Goal: Book appointment/travel/reservation

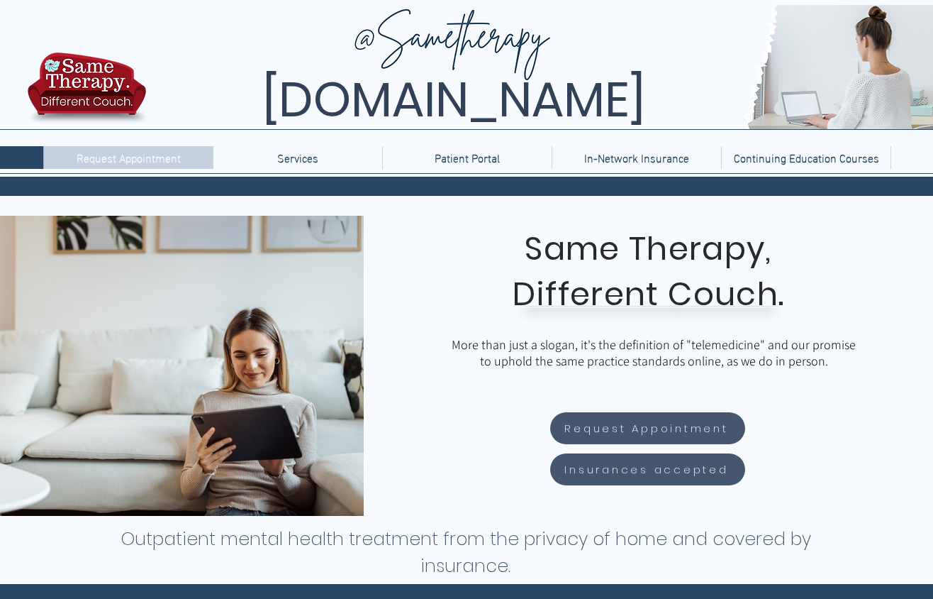
click at [93, 152] on p "Request Appointment" at bounding box center [129, 157] width 118 height 23
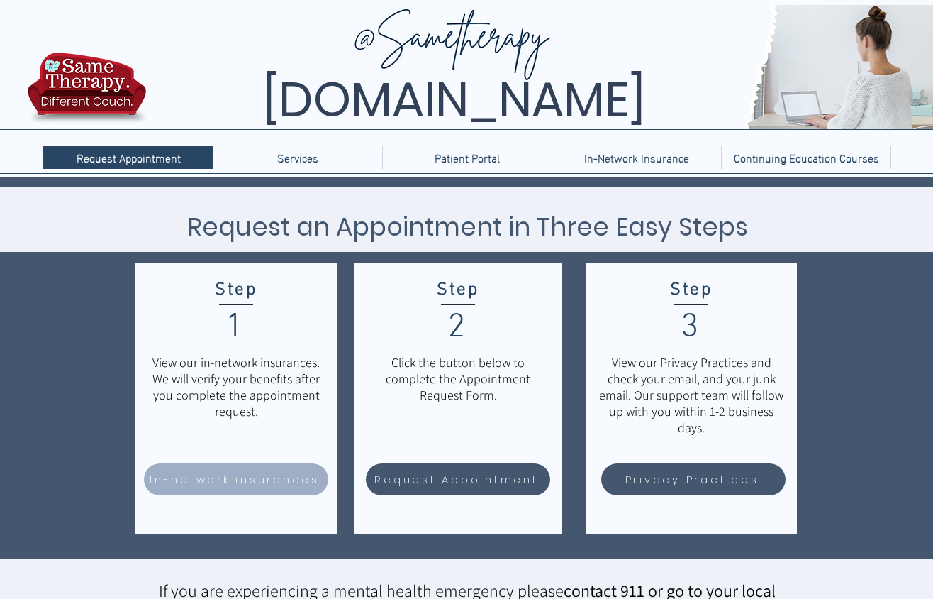
click at [241, 481] on span "In-network insurances" at bounding box center [235, 479] width 170 height 16
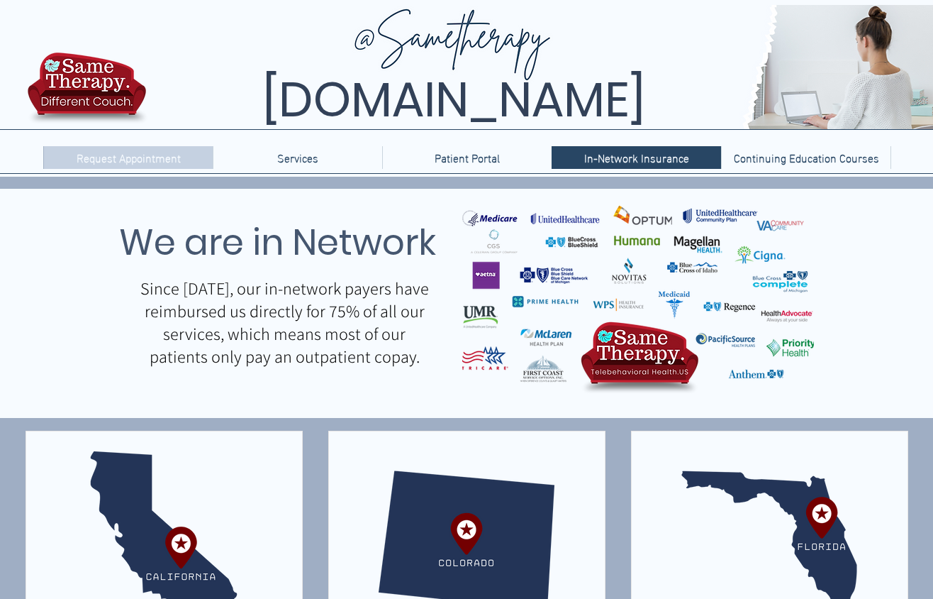
click at [152, 157] on p "Request Appointment" at bounding box center [129, 157] width 118 height 23
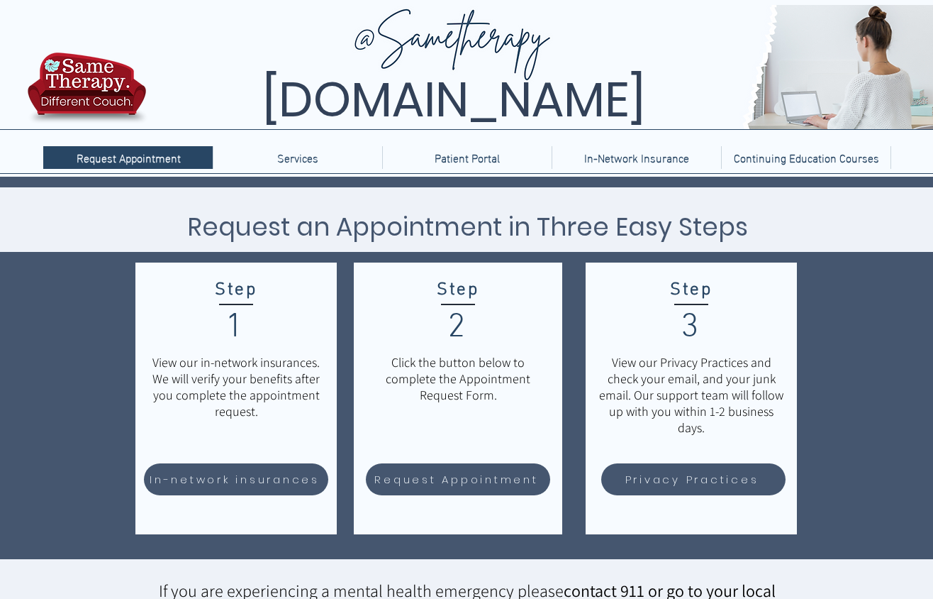
click at [64, 327] on div "main content" at bounding box center [466, 418] width 933 height 482
click at [313, 166] on p "Services" at bounding box center [297, 157] width 55 height 23
click at [433, 157] on p "Patient Portal" at bounding box center [467, 157] width 79 height 23
click at [648, 162] on p "In-Network Insurance" at bounding box center [636, 157] width 119 height 23
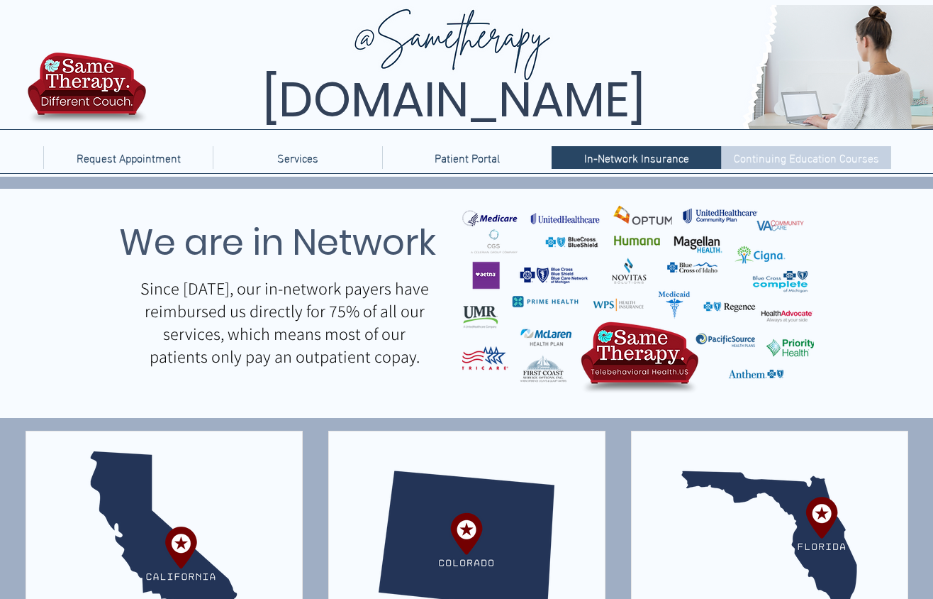
click at [779, 168] on p "Continuing Education Courses" at bounding box center [807, 157] width 160 height 23
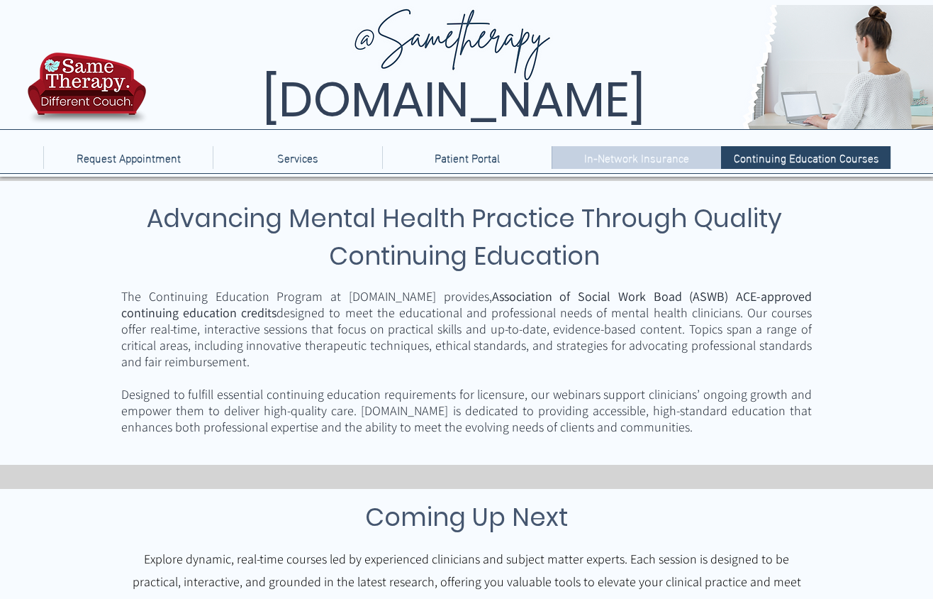
click at [607, 148] on p "In-Network Insurance" at bounding box center [636, 157] width 119 height 23
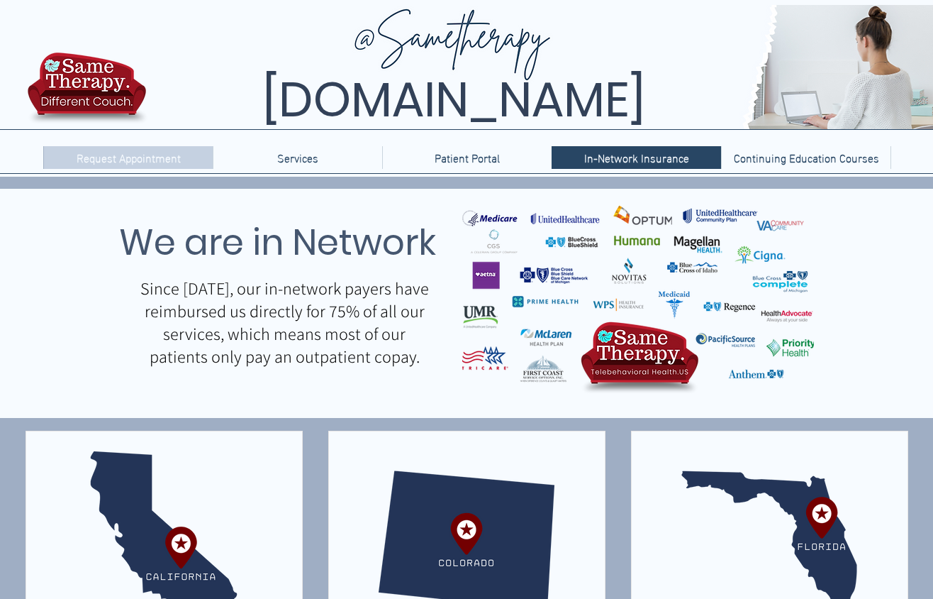
click at [118, 155] on p "Request Appointment" at bounding box center [129, 157] width 118 height 23
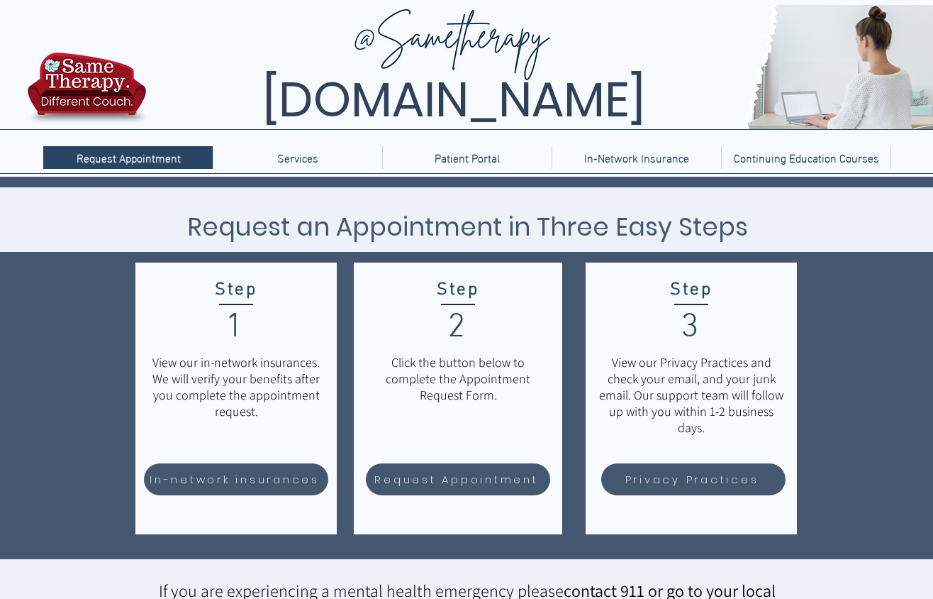
click at [462, 55] on img at bounding box center [577, 67] width 855 height 124
click at [462, 104] on span "[DOMAIN_NAME]" at bounding box center [453, 99] width 383 height 67
click at [87, 76] on img at bounding box center [86, 92] width 127 height 84
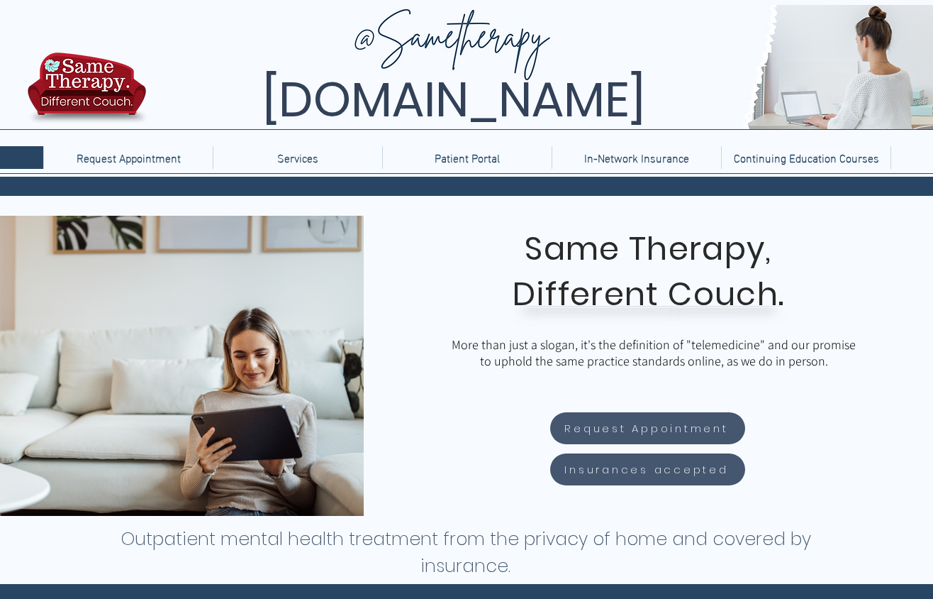
click at [424, 260] on div "main content" at bounding box center [649, 366] width 570 height 300
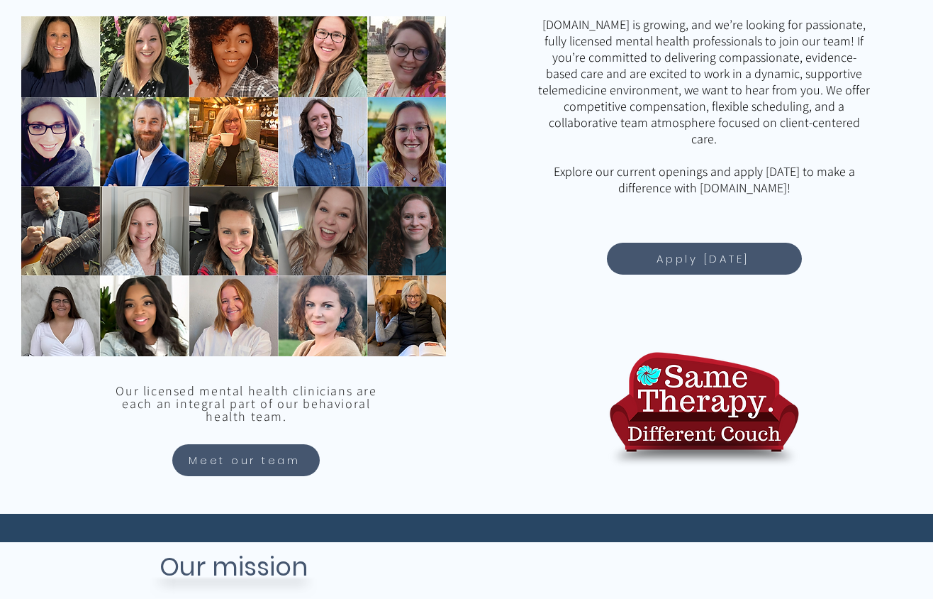
scroll to position [1193, 0]
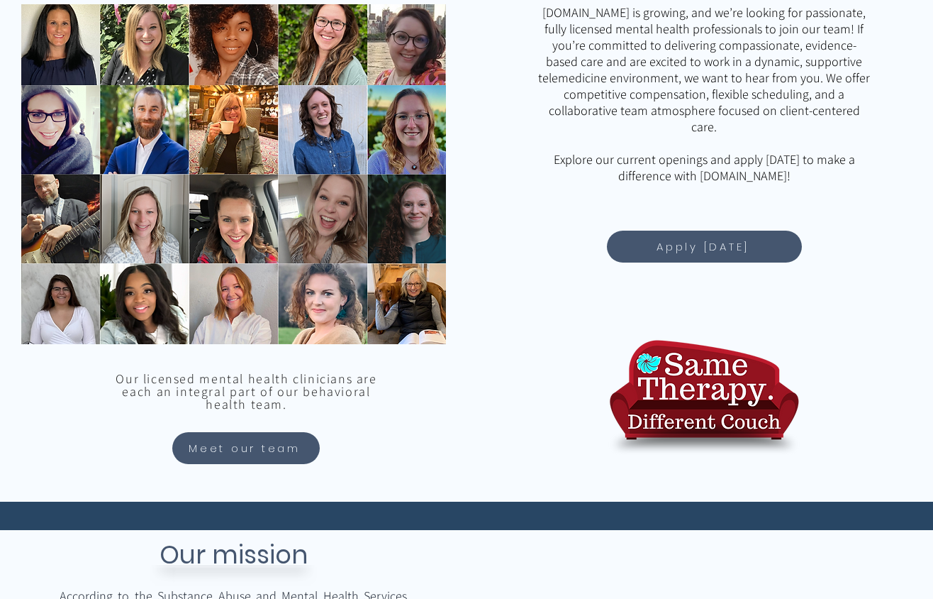
click at [134, 456] on div "main content" at bounding box center [233, 210] width 467 height 584
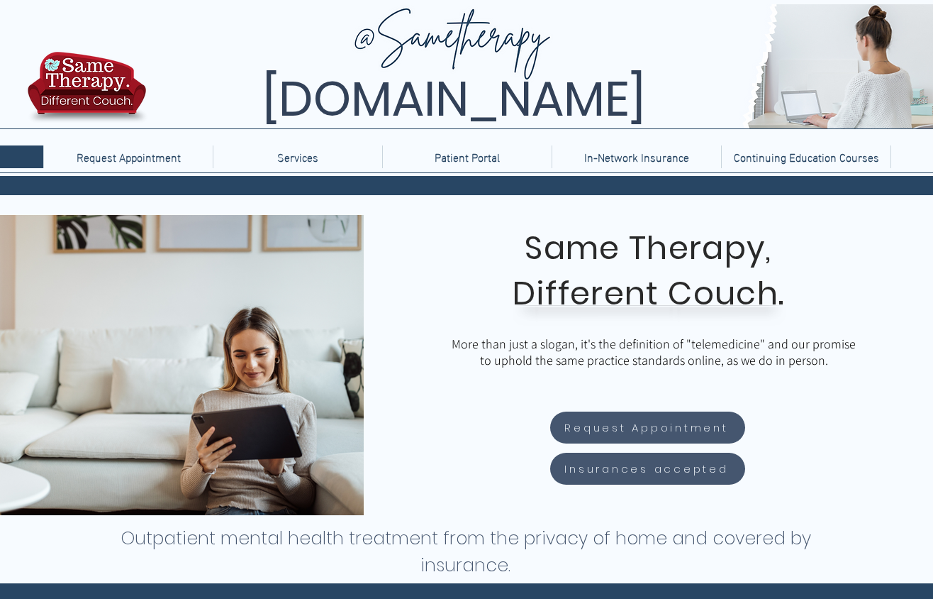
scroll to position [0, 0]
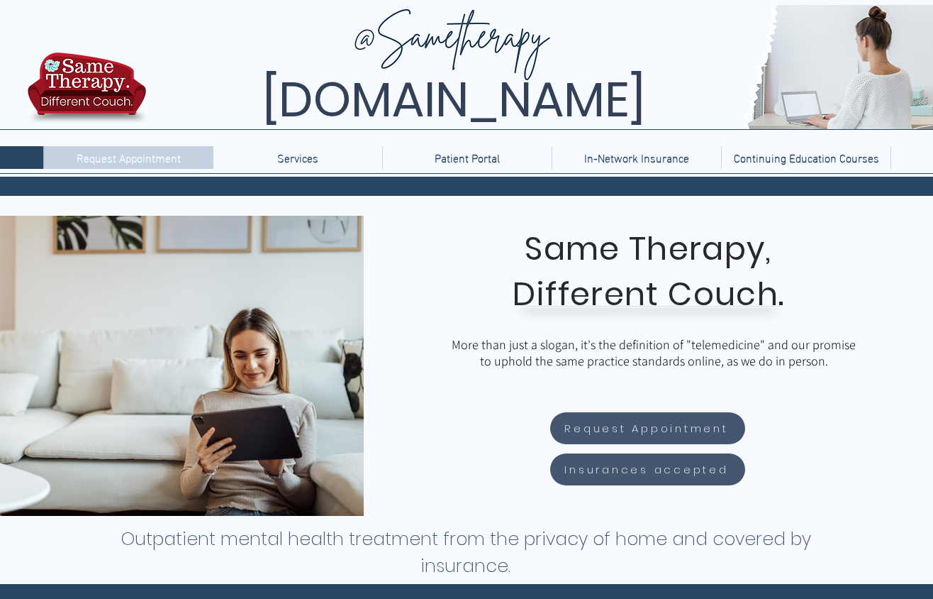
click at [152, 157] on p "Request Appointment" at bounding box center [129, 157] width 118 height 23
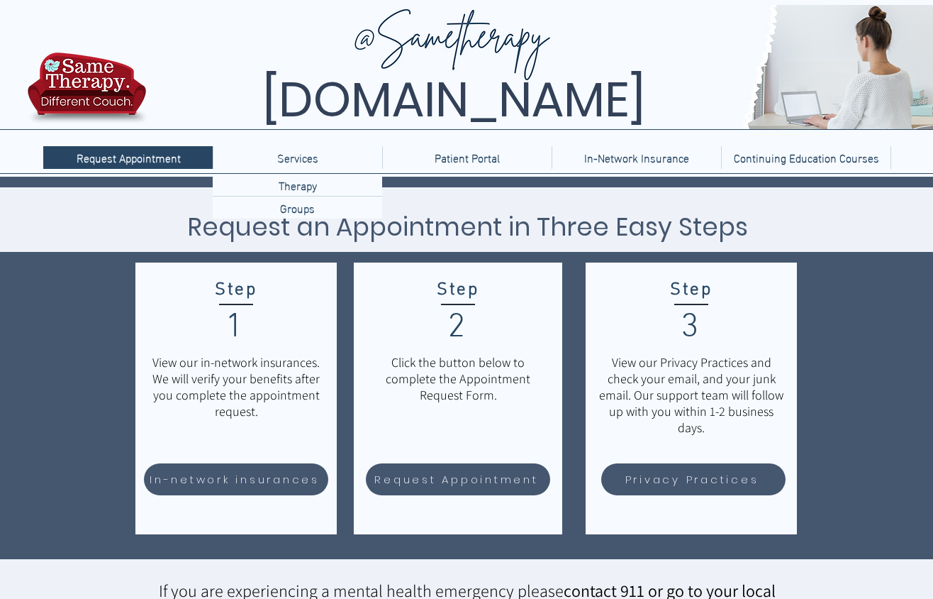
click at [318, 152] on p "Services" at bounding box center [297, 157] width 55 height 23
click at [300, 184] on p "Therapy" at bounding box center [298, 185] width 50 height 22
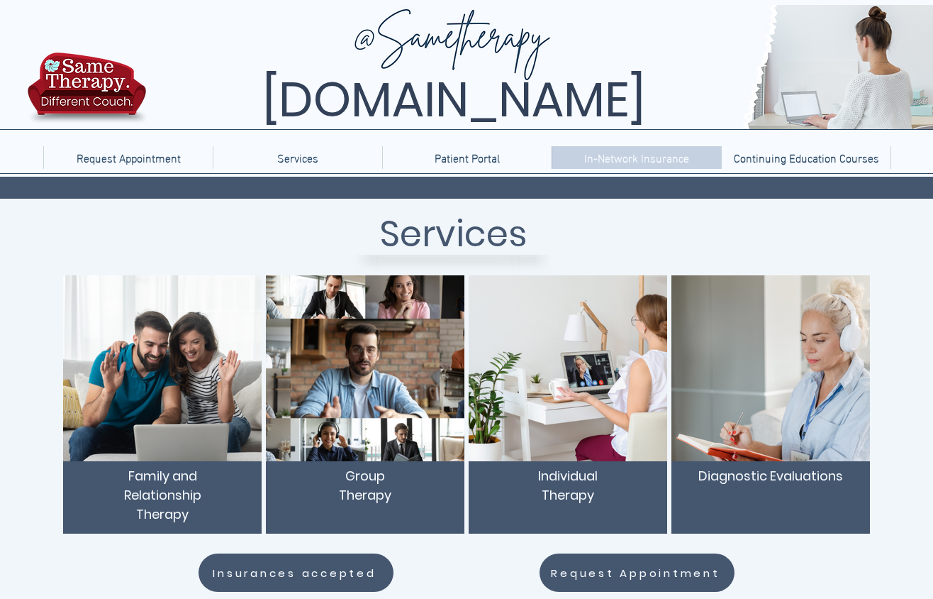
click at [629, 157] on p "In-Network Insurance" at bounding box center [636, 157] width 119 height 23
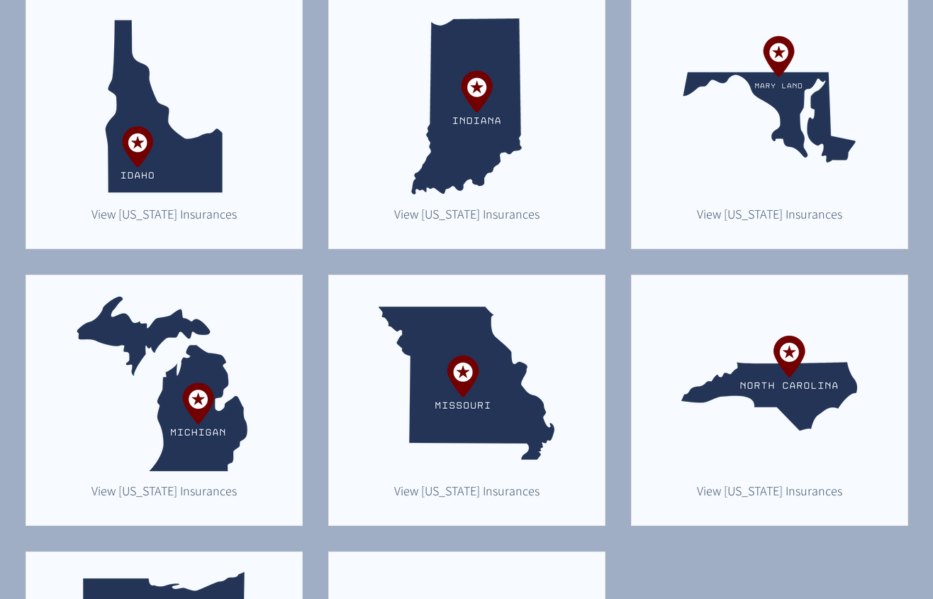
scroll to position [1012, 0]
